Goal: Information Seeking & Learning: Learn about a topic

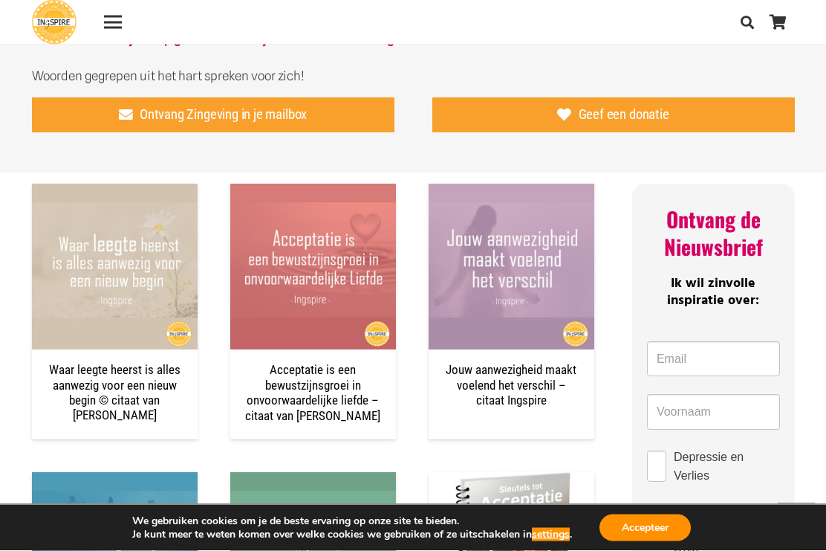
scroll to position [952, 0]
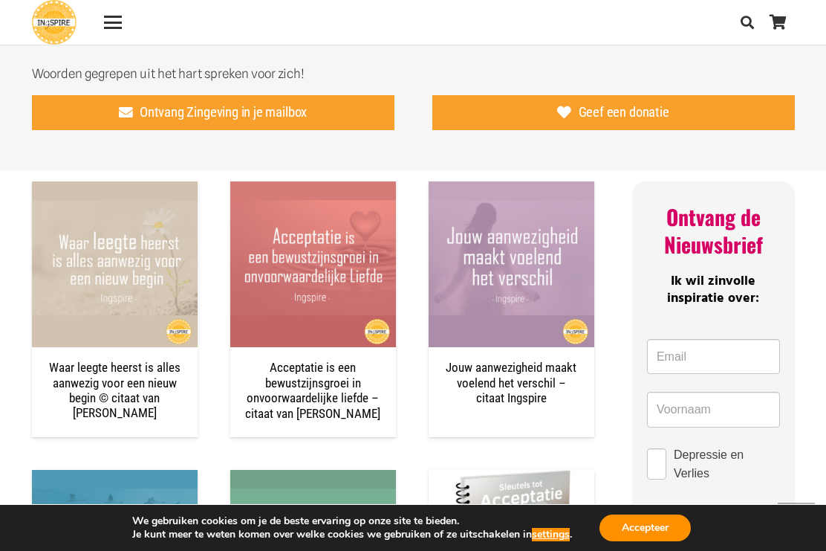
click at [655, 541] on button "Accepteer" at bounding box center [645, 527] width 91 height 27
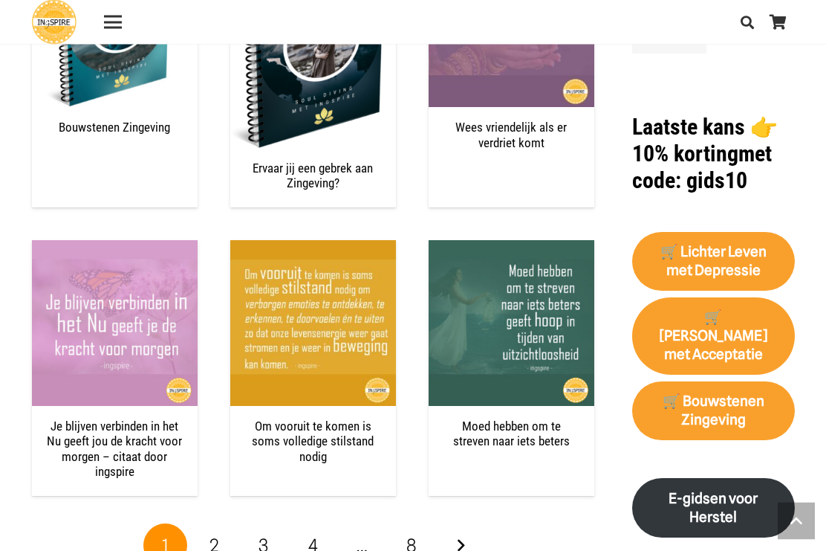
scroll to position [1783, 0]
click at [466, 530] on link "Volgende" at bounding box center [460, 545] width 45 height 45
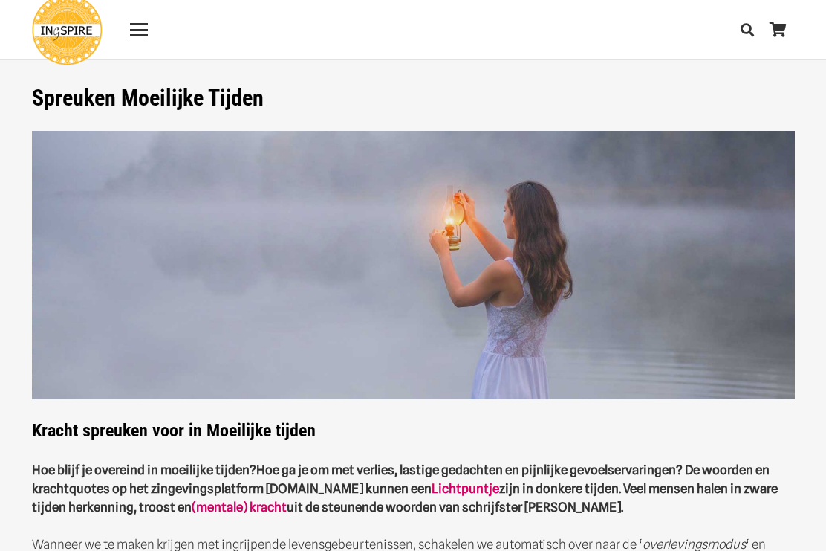
click at [148, 25] on link "Menu" at bounding box center [139, 30] width 38 height 18
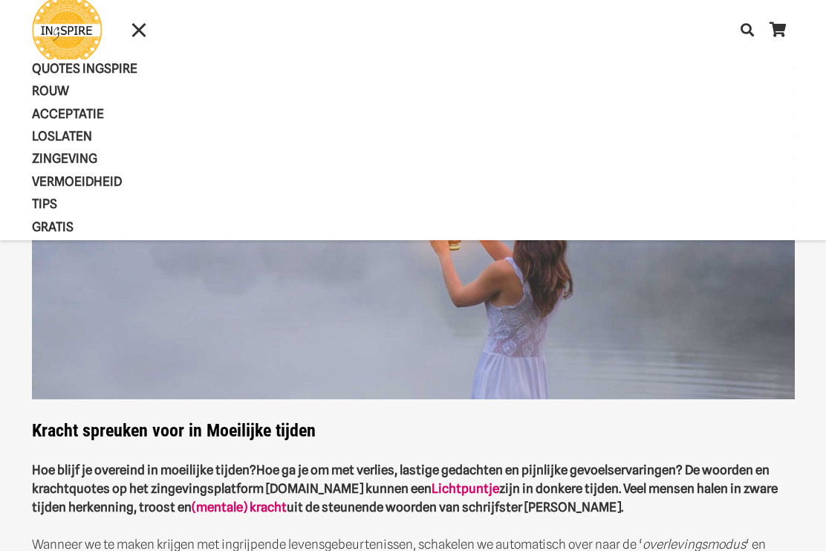
click at [117, 62] on span "QUOTES INGSPIRE" at bounding box center [97, 68] width 131 height 15
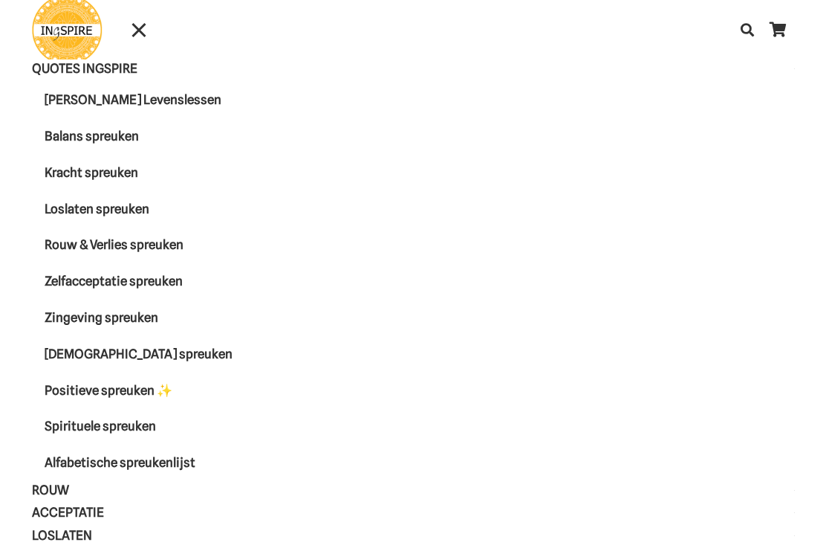
click at [167, 259] on link "Rouw & Verlies spreuken" at bounding box center [413, 245] width 763 height 36
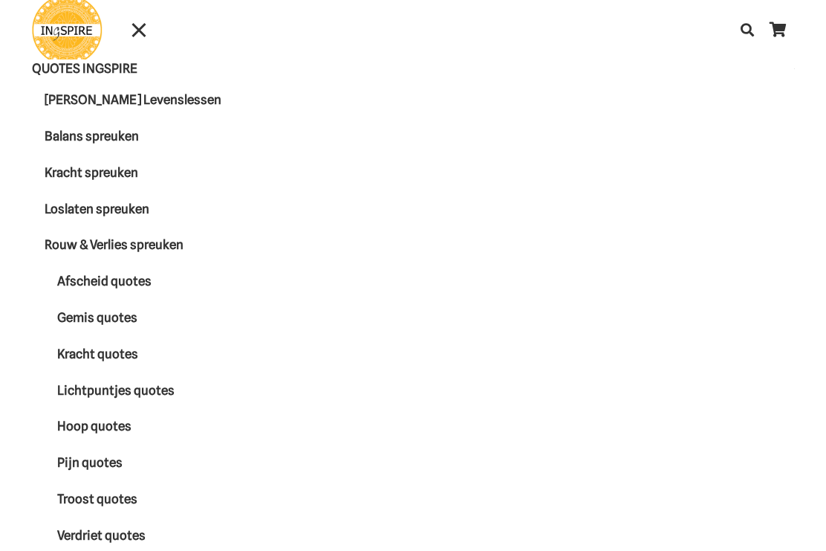
click at [137, 287] on span "Afscheid quotes" at bounding box center [104, 280] width 94 height 15
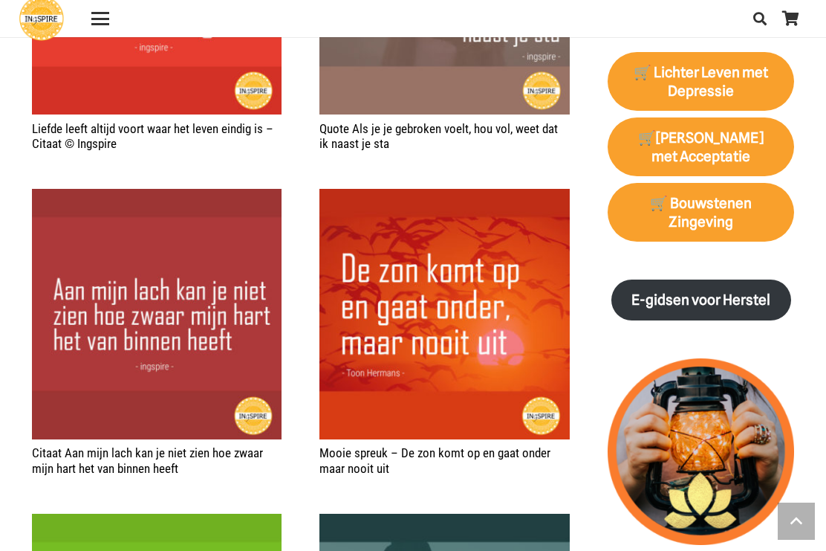
scroll to position [1522, 0]
